Goal: Task Accomplishment & Management: Manage account settings

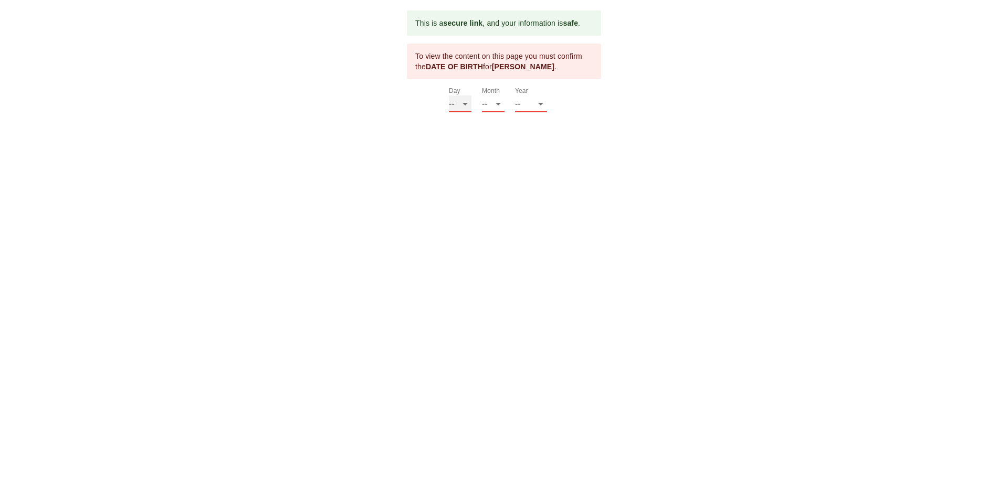
click at [468, 106] on select "-- 01 02 03 04 05 06 07 08 09 10 11 12 13 14 15 16 17 18 19 20 21 22 23 24 25 2…" at bounding box center [460, 104] width 23 height 17
select select "23"
drag, startPoint x: 500, startPoint y: 103, endPoint x: 509, endPoint y: 93, distance: 13.4
click at [506, 95] on div "Month -- 01 02 03 04 05 06 07 08 09 10 11 12" at bounding box center [498, 99] width 33 height 25
select select "07"
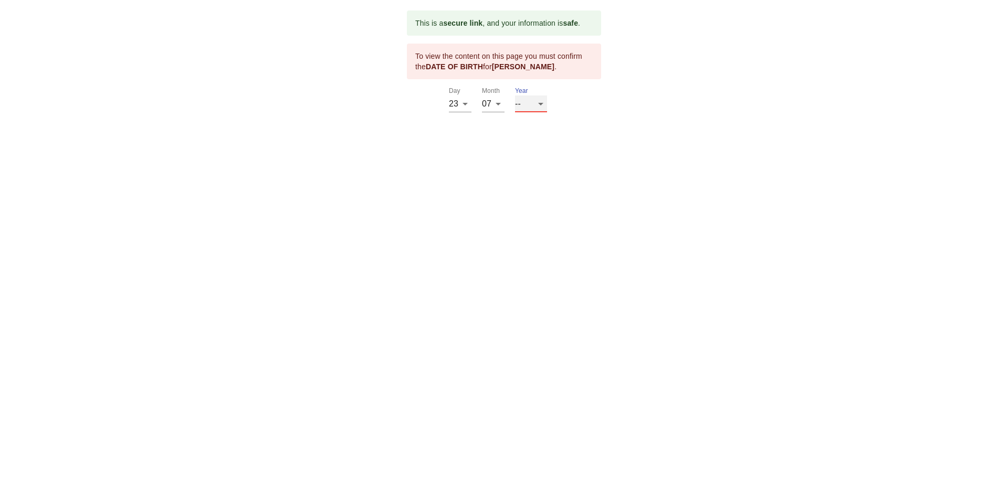
click at [520, 103] on select "-- 2025 2024 2023 2022 2021 2020 2019 2018 2017 2016 2015 2014 2013 2012 2011 2…" at bounding box center [531, 104] width 32 height 17
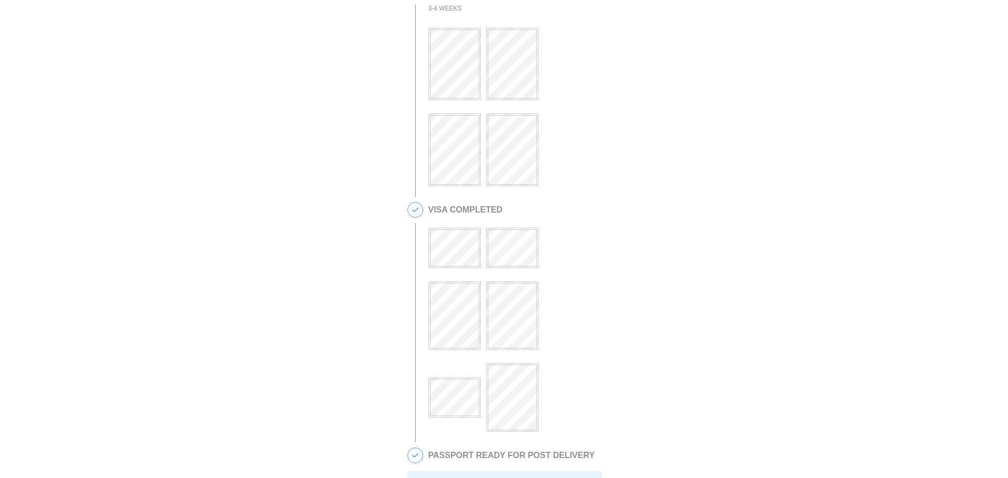
scroll to position [322, 0]
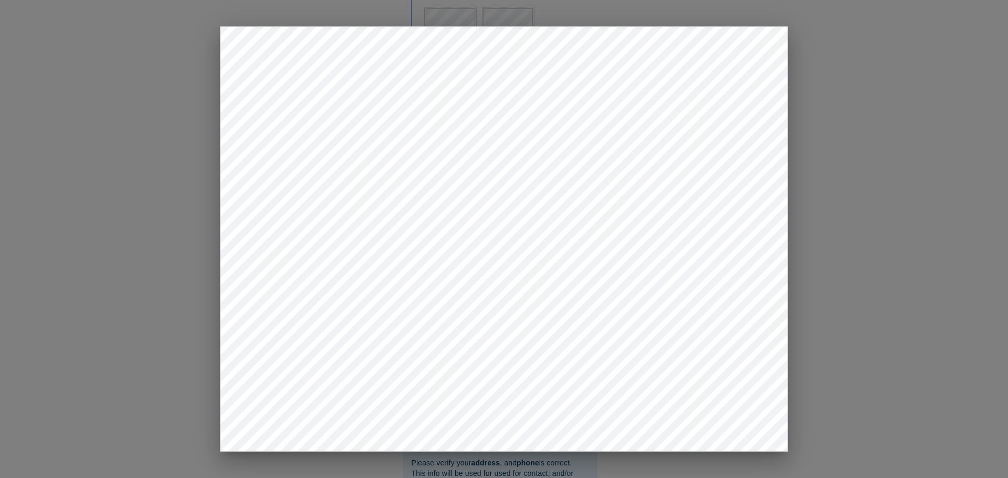
drag, startPoint x: 896, startPoint y: 192, endPoint x: 889, endPoint y: 190, distance: 7.3
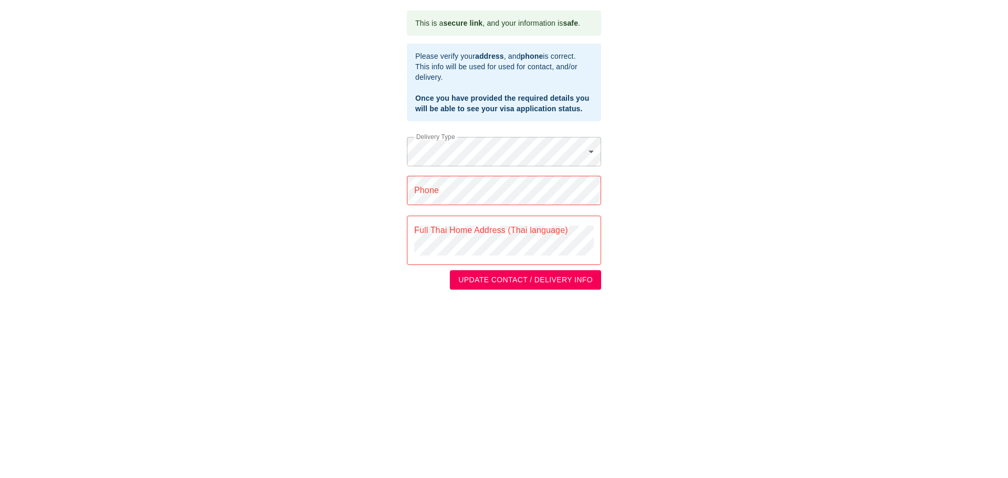
click at [593, 155] on body "This is a secure link , and your information is safe . Please verify your addre…" at bounding box center [504, 150] width 1008 height 300
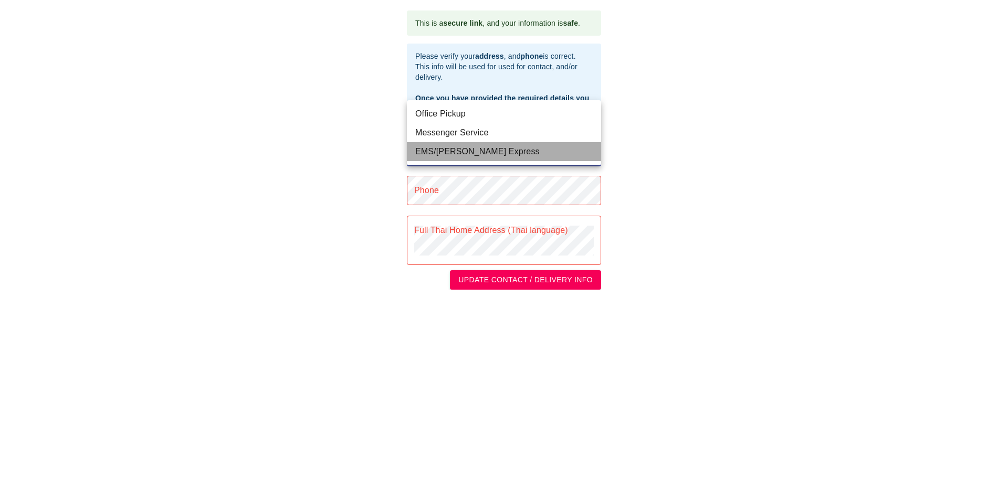
click at [454, 154] on li "EMS/[PERSON_NAME] Express" at bounding box center [504, 151] width 194 height 19
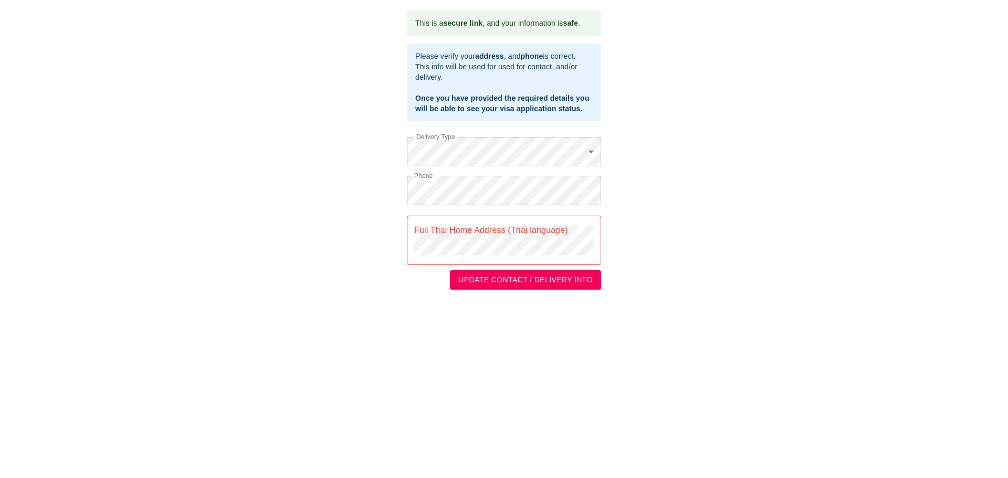
click at [820, 80] on div "This is a secure link , and your information is safe . Please verify your addre…" at bounding box center [504, 150] width 987 height 279
click at [688, 89] on div "This is a secure link , and your information is safe . Please verify your addre…" at bounding box center [504, 150] width 987 height 279
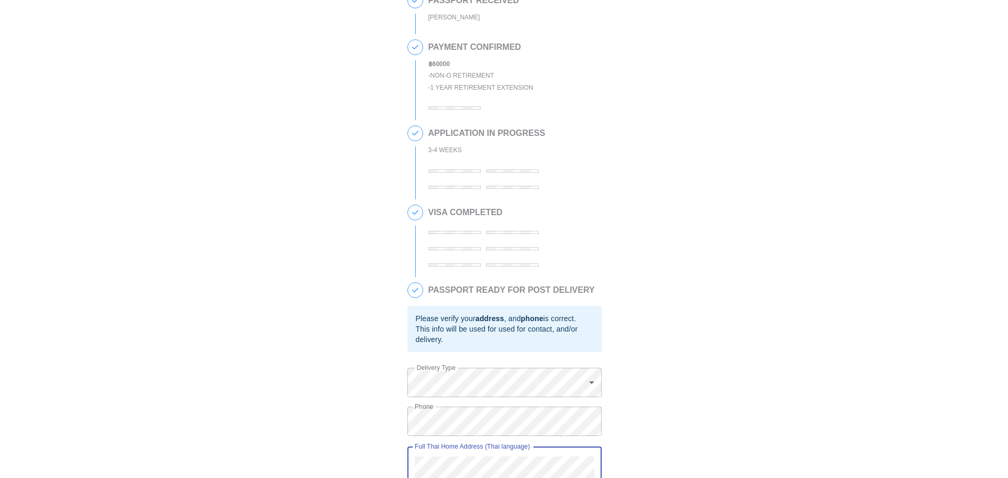
scroll to position [462, 0]
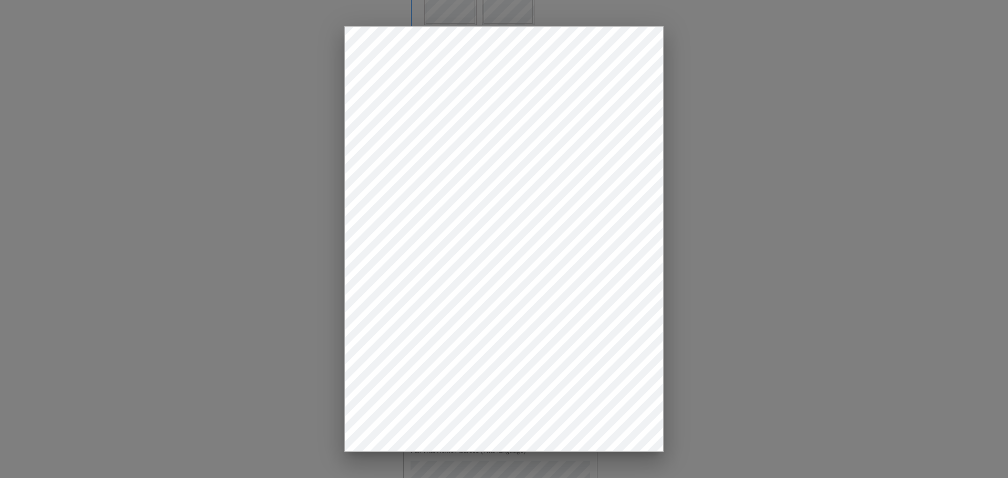
drag, startPoint x: 145, startPoint y: 97, endPoint x: 393, endPoint y: 1, distance: 265.8
drag, startPoint x: 735, startPoint y: 317, endPoint x: 695, endPoint y: 317, distance: 40.4
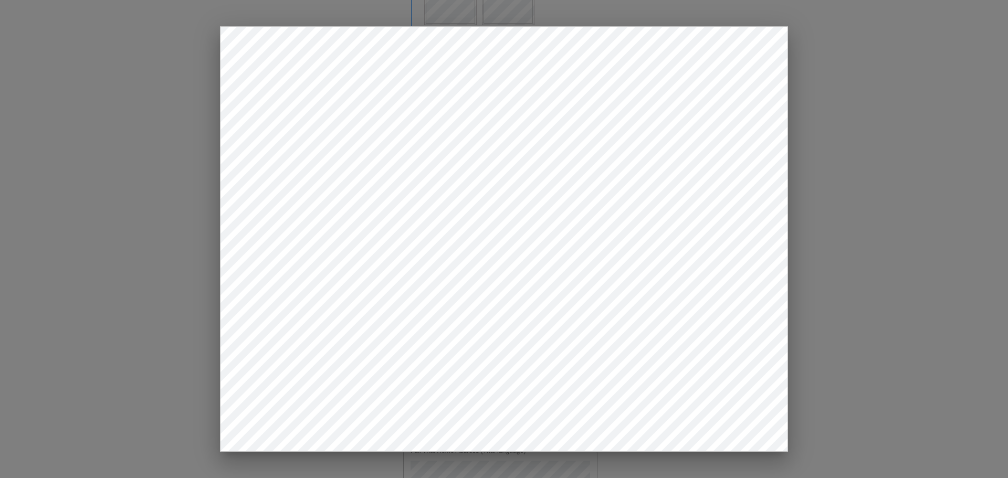
drag, startPoint x: 873, startPoint y: 189, endPoint x: 769, endPoint y: 171, distance: 106.0
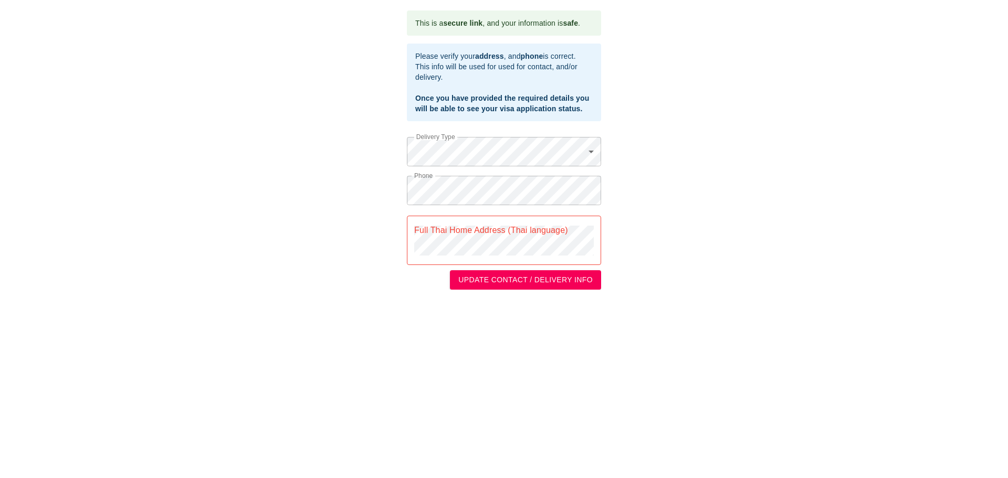
click at [412, 232] on div "Full Thai Home Address (Thai language)" at bounding box center [504, 240] width 194 height 49
click at [412, 231] on div "Full Thai Home Address (Thai language)" at bounding box center [504, 240] width 194 height 49
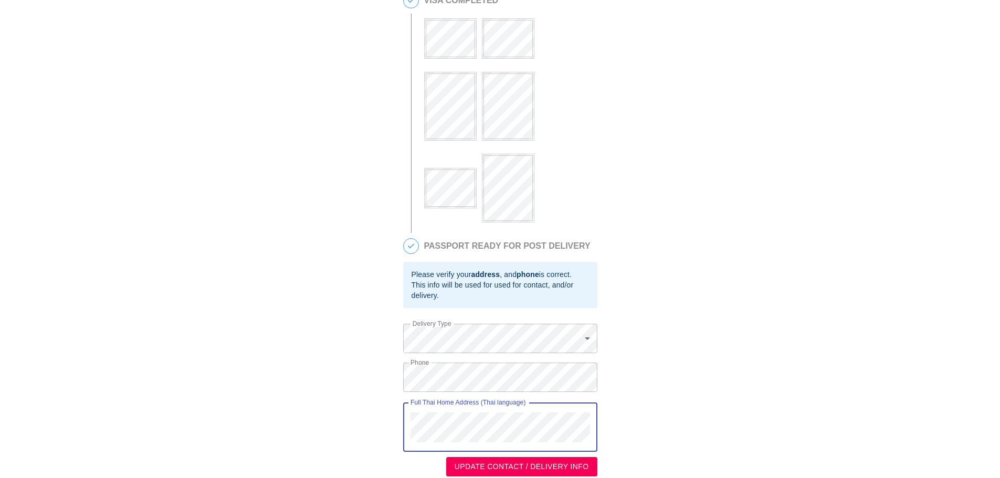
scroll to position [527, 0]
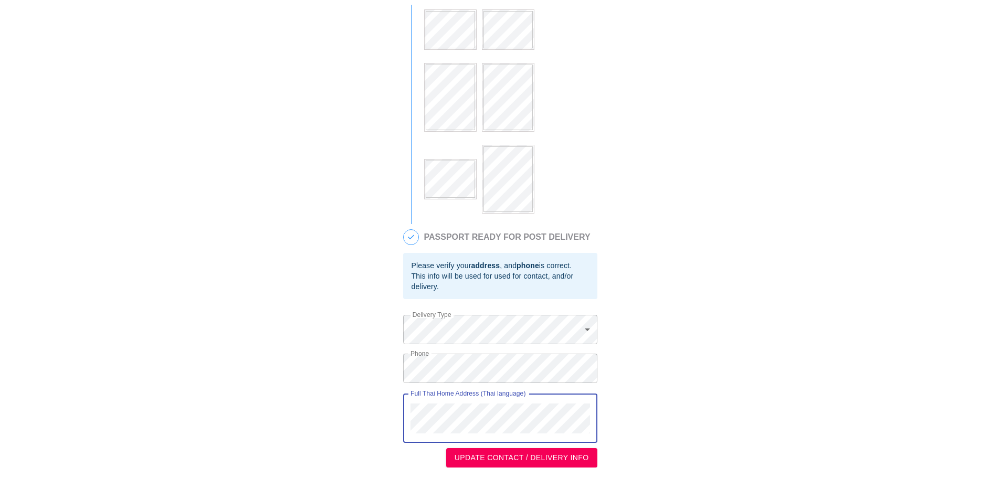
click at [510, 466] on button "UPDATE CONTACT / DELIVERY INFO" at bounding box center [521, 457] width 151 height 19
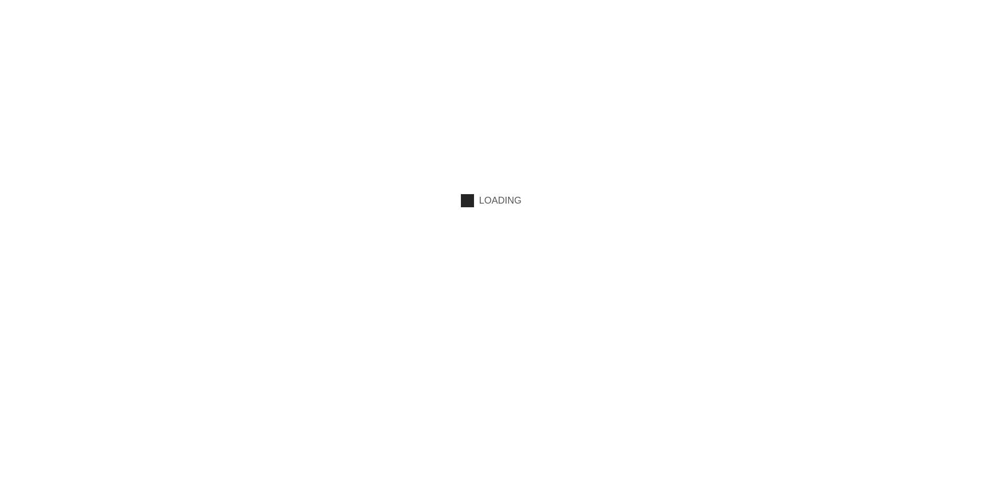
scroll to position [0, 0]
